Goal: Navigation & Orientation: Find specific page/section

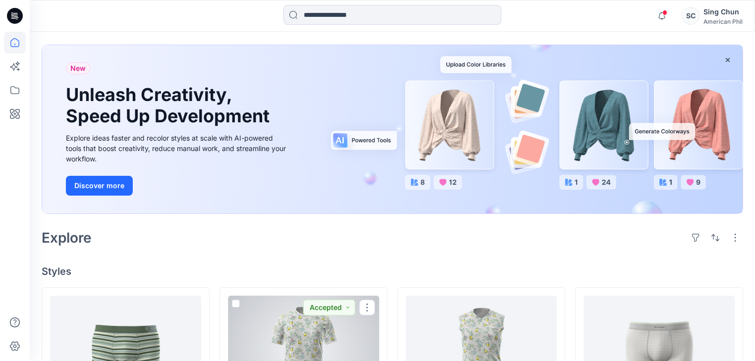
scroll to position [40, 0]
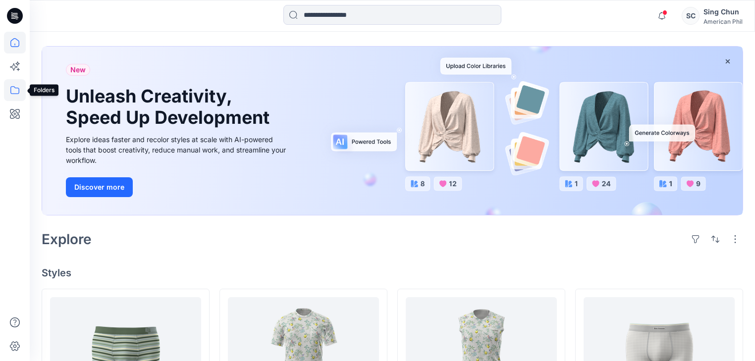
click at [13, 91] on icon at bounding box center [15, 90] width 22 height 22
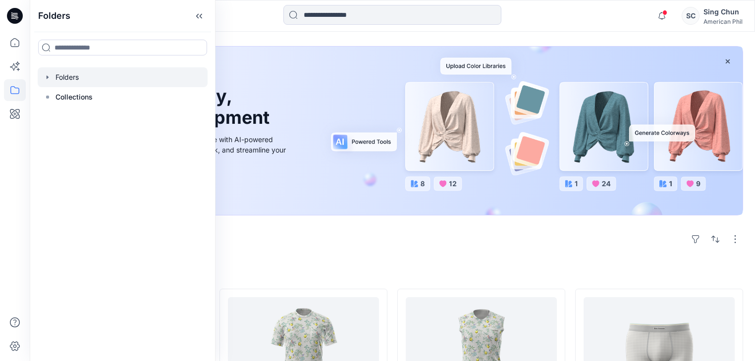
click at [64, 82] on div at bounding box center [123, 77] width 170 height 20
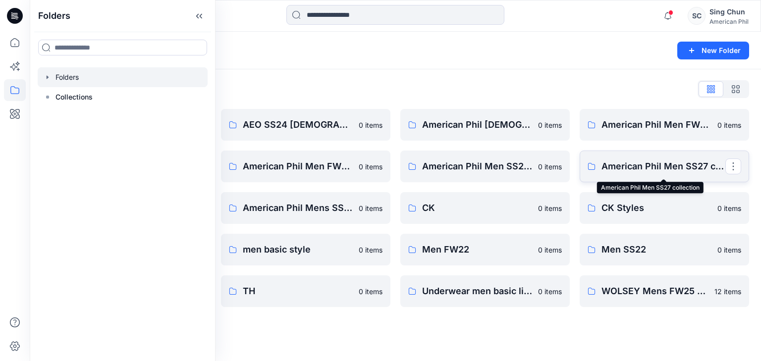
click at [617, 169] on p "American Phil Men SS27 collection" at bounding box center [663, 167] width 124 height 14
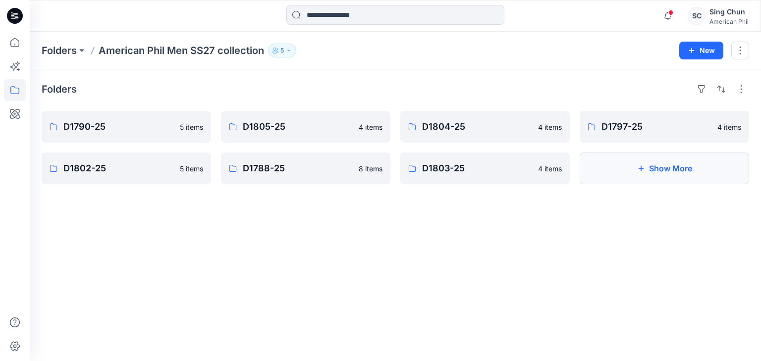
click at [650, 174] on button "Show More" at bounding box center [664, 169] width 169 height 32
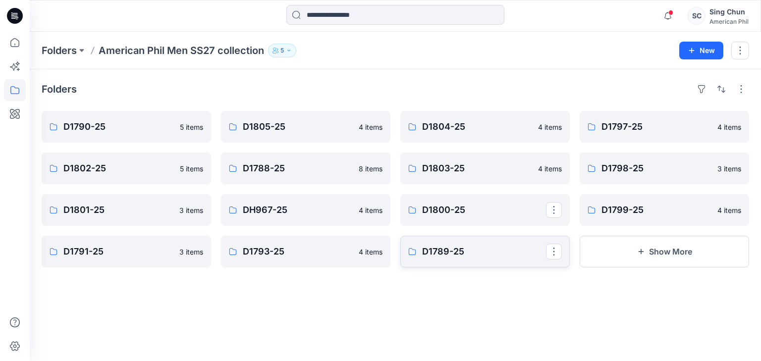
click at [441, 259] on p "D1789-25" at bounding box center [484, 252] width 124 height 14
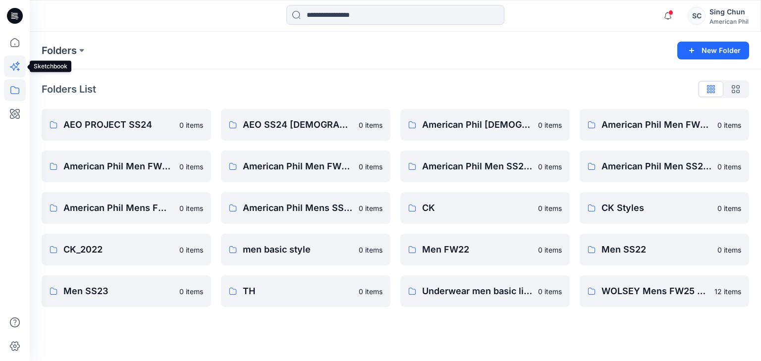
click at [20, 65] on icon at bounding box center [15, 66] width 22 height 22
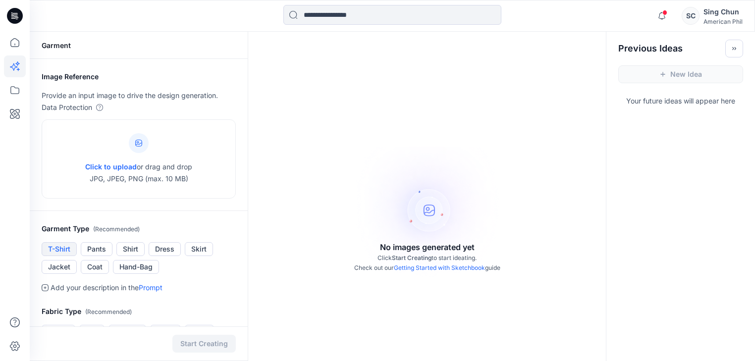
click at [57, 256] on button "T-Shirt" at bounding box center [59, 249] width 35 height 14
click at [10, 36] on icon at bounding box center [15, 43] width 22 height 22
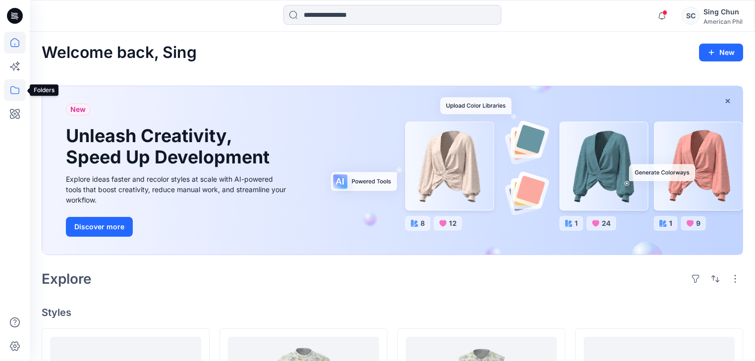
click at [12, 91] on icon at bounding box center [15, 90] width 22 height 22
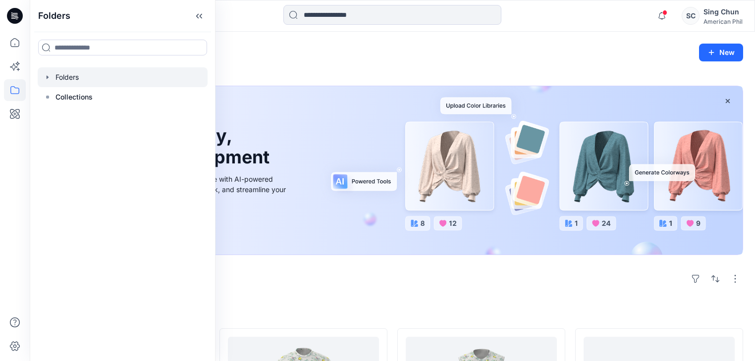
click at [74, 86] on div at bounding box center [123, 77] width 170 height 20
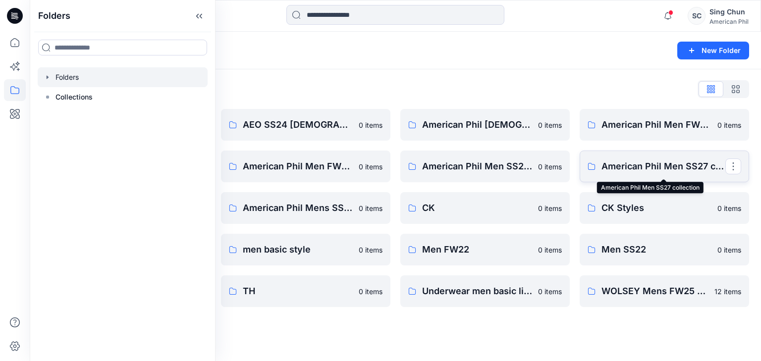
click at [624, 167] on p "American Phil Men SS27 collection" at bounding box center [663, 167] width 124 height 14
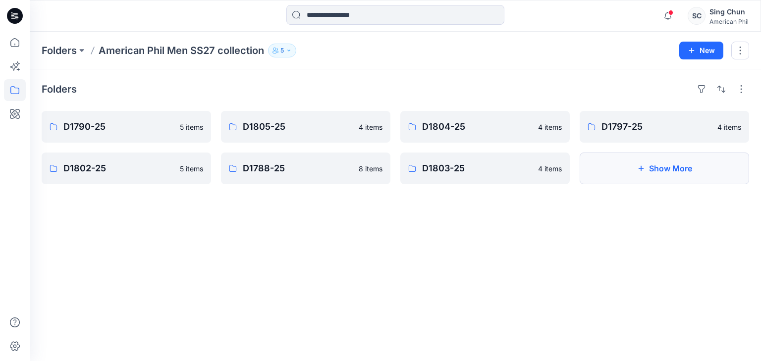
click at [654, 172] on button "Show More" at bounding box center [664, 169] width 169 height 32
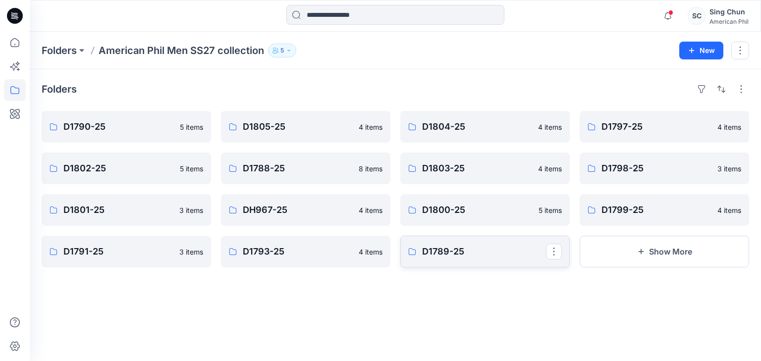
click at [448, 257] on p "D1789-25" at bounding box center [484, 252] width 124 height 14
